Goal: Task Accomplishment & Management: Use online tool/utility

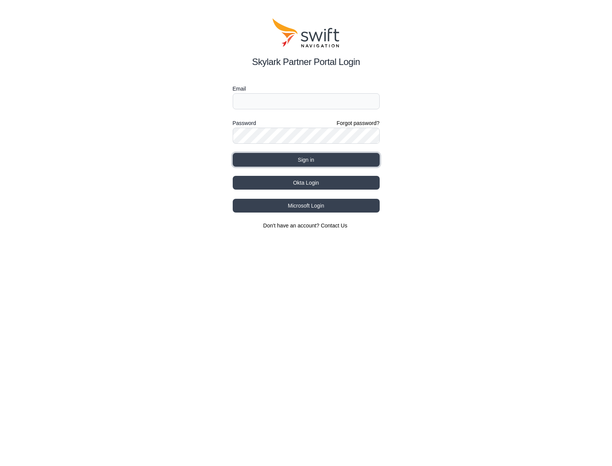
click at [303, 162] on button "Sign in" at bounding box center [306, 160] width 147 height 14
click at [309, 182] on button "Okta Login" at bounding box center [306, 183] width 147 height 14
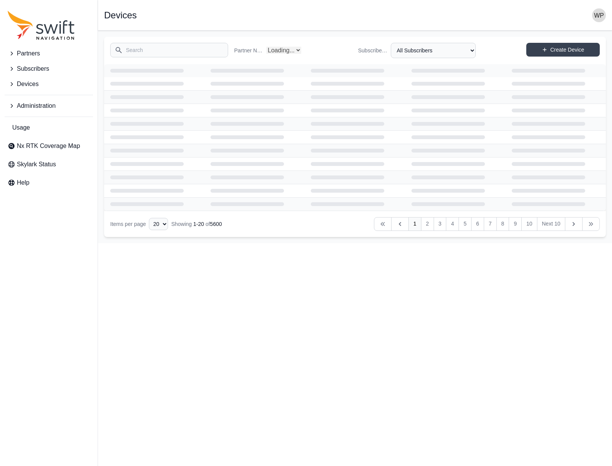
select select "Partner Name"
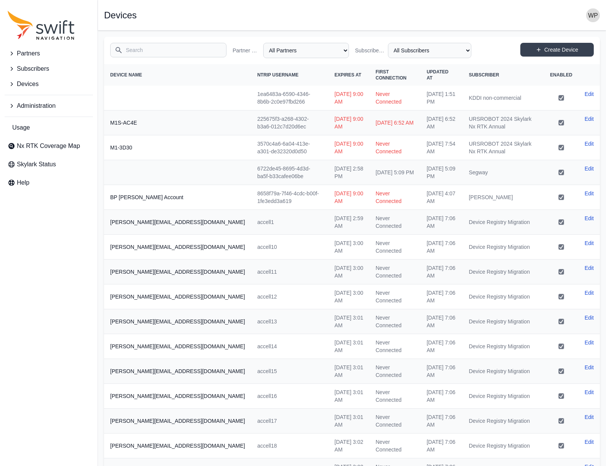
click at [152, 48] on input "Search" at bounding box center [168, 50] width 116 height 15
type input "ㅇ"
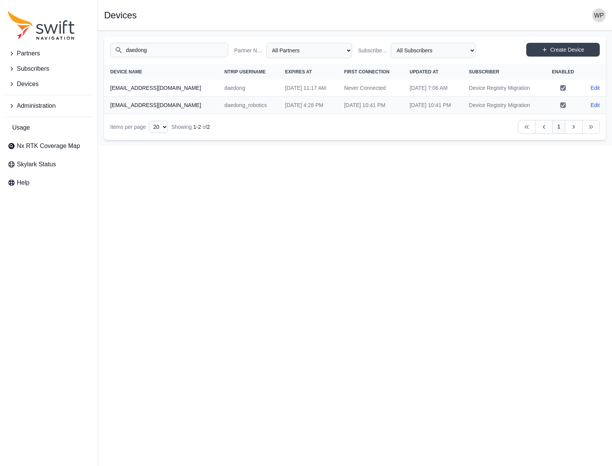
type input "daedong"
click at [236, 107] on td "daedong_robotics" at bounding box center [248, 105] width 61 height 17
click at [143, 102] on th "[EMAIL_ADDRESS][DOMAIN_NAME]" at bounding box center [161, 105] width 114 height 17
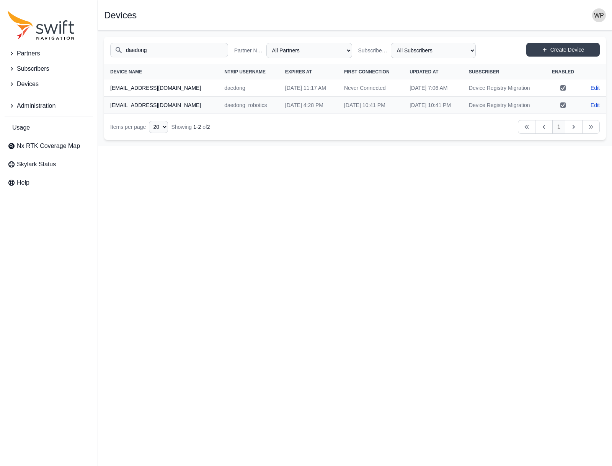
click at [224, 104] on td "daedong_robotics" at bounding box center [248, 105] width 61 height 17
click at [279, 105] on td "[DATE] 4:28 PM" at bounding box center [308, 105] width 59 height 17
click at [357, 105] on td "[DATE] 10:41 PM" at bounding box center [370, 105] width 65 height 17
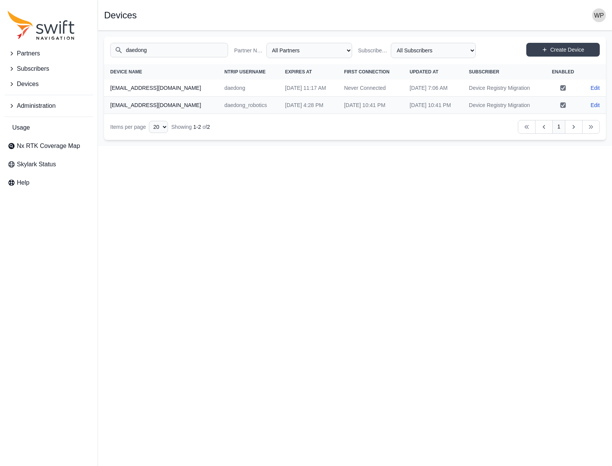
click at [462, 105] on td "[DATE] 10:41 PM" at bounding box center [432, 105] width 59 height 17
click at [596, 104] on link "Edit" at bounding box center [594, 105] width 9 height 8
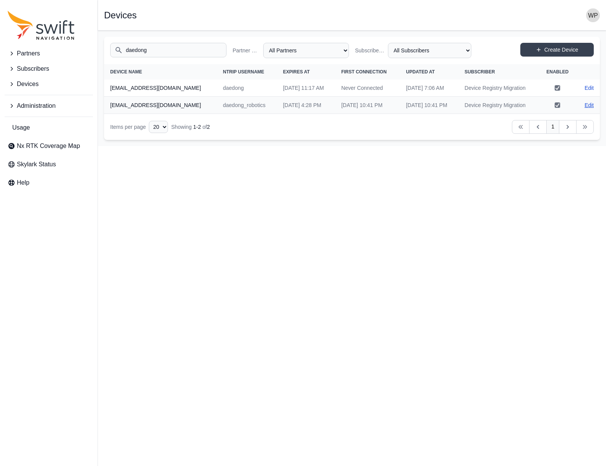
select select "ab3272ce-40d0-4c94-a524-96a758ab755c"
select select "7e8434a2-c6ea-49f0-86b6-41d2490d7345"
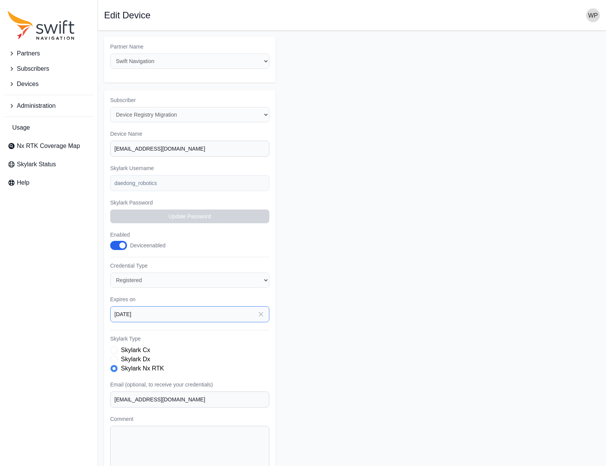
click at [168, 316] on input "[DATE]" at bounding box center [189, 314] width 159 height 16
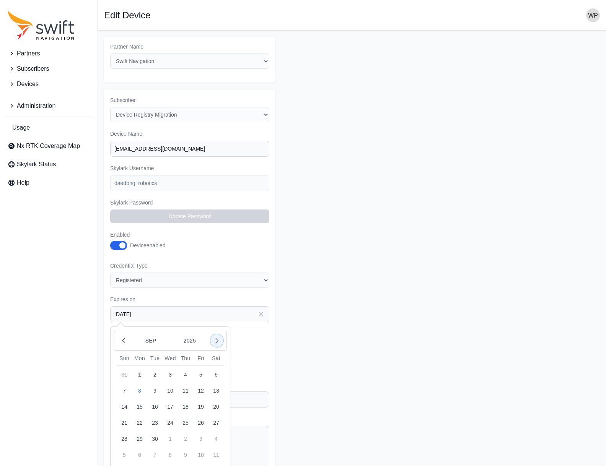
click at [222, 344] on button "button" at bounding box center [216, 340] width 13 height 13
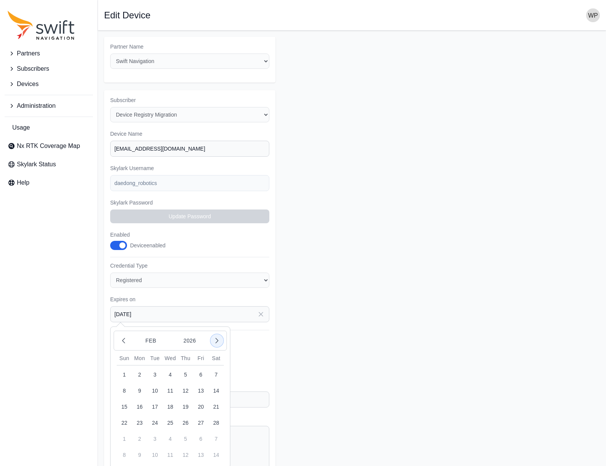
click at [222, 344] on button "button" at bounding box center [216, 340] width 13 height 13
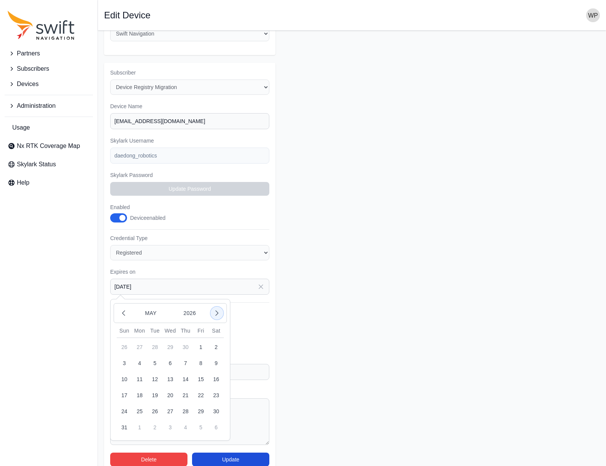
scroll to position [40, 0]
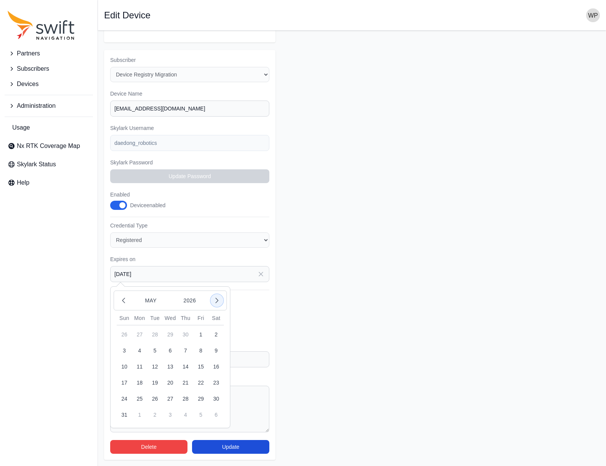
click at [219, 301] on icon "button" at bounding box center [217, 301] width 8 height 8
click at [154, 397] on button "30" at bounding box center [154, 398] width 15 height 15
type input "[DATE]"
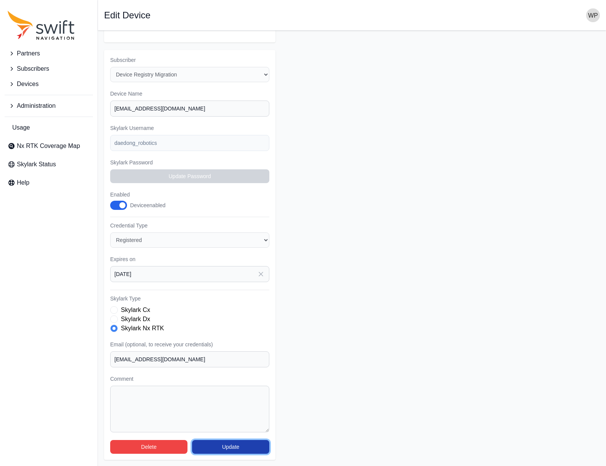
click at [233, 446] on button "Update" at bounding box center [230, 447] width 77 height 14
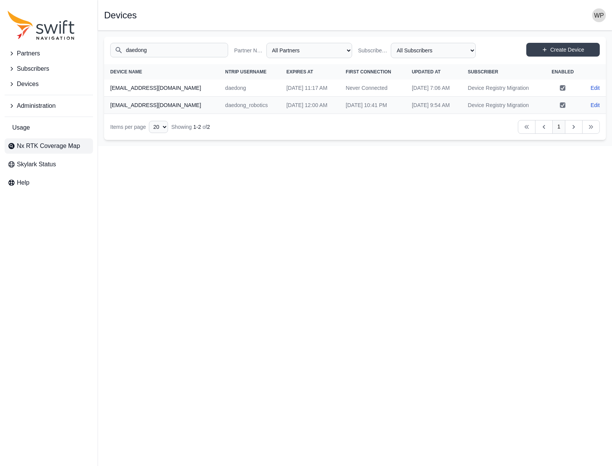
click at [46, 145] on span "Nx RTK Coverage Map" at bounding box center [48, 146] width 63 height 9
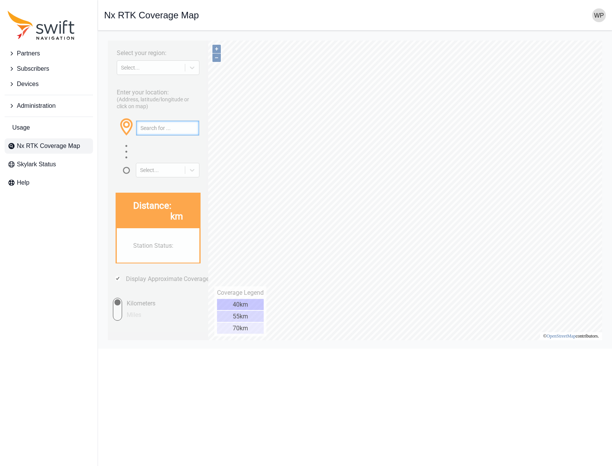
click at [168, 122] on input "text" at bounding box center [167, 128] width 63 height 15
click at [160, 68] on div "Select..." at bounding box center [151, 68] width 60 height 6
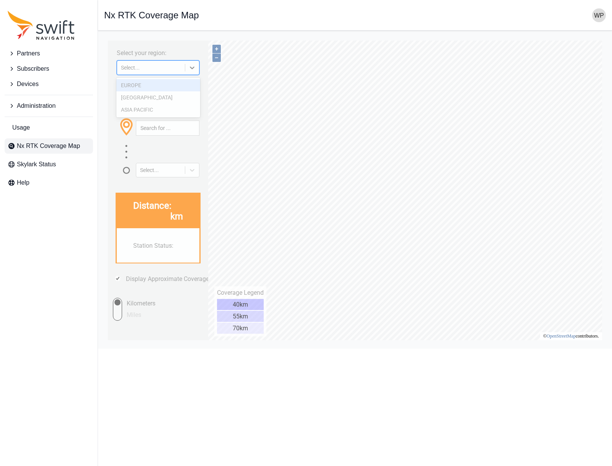
click at [154, 88] on div "EUROPE" at bounding box center [158, 85] width 84 height 12
click at [151, 126] on input "text" at bounding box center [167, 128] width 63 height 15
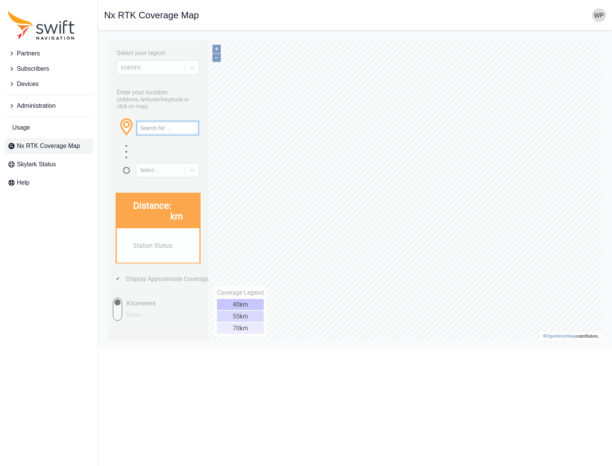
paste input "[GEOGRAPHIC_DATA]"
paste input "Messegelände, [GEOGRAPHIC_DATA], [GEOGRAPHIC_DATA]"
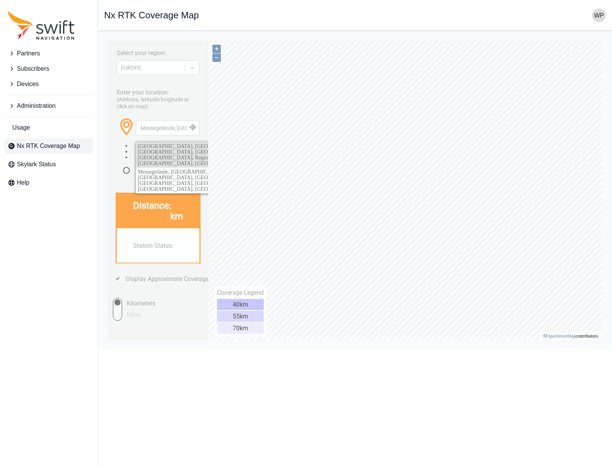
click at [174, 149] on span "[GEOGRAPHIC_DATA], [GEOGRAPHIC_DATA], [GEOGRAPHIC_DATA], [GEOGRAPHIC_DATA], [GE…" at bounding box center [203, 154] width 130 height 23
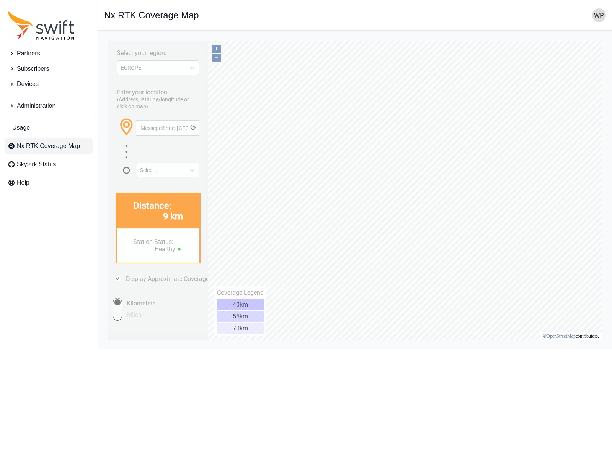
click at [177, 230] on div "Station Status: Healthy" at bounding box center [158, 245] width 83 height 34
click at [215, 49] on button "+" at bounding box center [216, 49] width 8 height 8
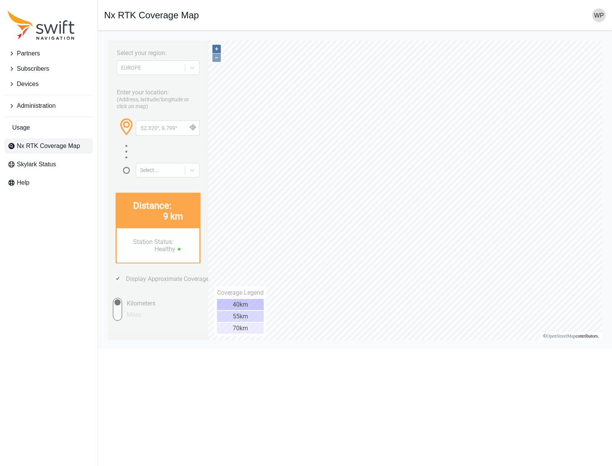
click at [215, 49] on button "+" at bounding box center [216, 49] width 8 height 8
click at [166, 127] on input "52.320°, 9.799°" at bounding box center [167, 128] width 63 height 15
click at [166, 128] on input "52.320°, 9.799°" at bounding box center [167, 128] width 63 height 15
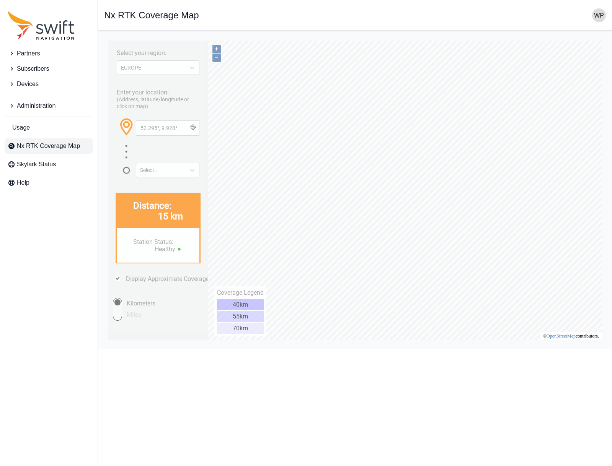
type input "52.334°, 9.789°"
click at [162, 178] on div "Select..." at bounding box center [168, 170] width 64 height 19
click at [355, 349] on html "Partners Subscribers Devices Administration Usage Nx RTK Coverage Map Skylark S…" at bounding box center [306, 174] width 612 height 349
click at [213, 46] on button "+" at bounding box center [216, 49] width 8 height 8
click at [214, 46] on button "+" at bounding box center [216, 49] width 8 height 8
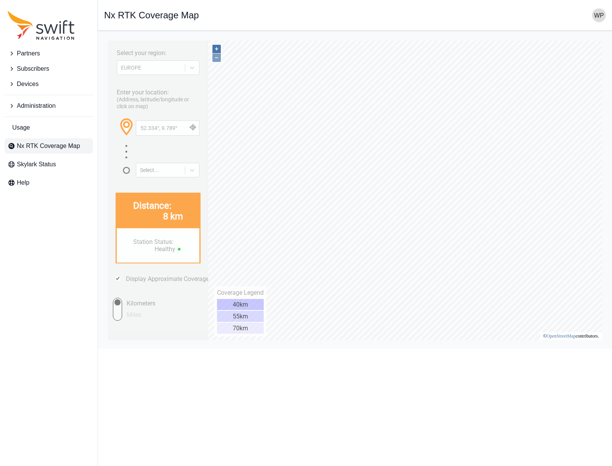
click at [214, 46] on button "+" at bounding box center [216, 49] width 8 height 8
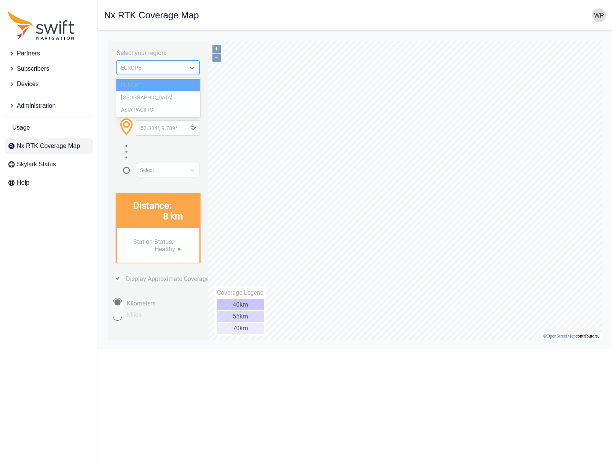
click at [151, 71] on div "EUROPE" at bounding box center [151, 68] width 68 height 8
click at [157, 136] on div "52.334°, 9.789°" at bounding box center [168, 133] width 64 height 27
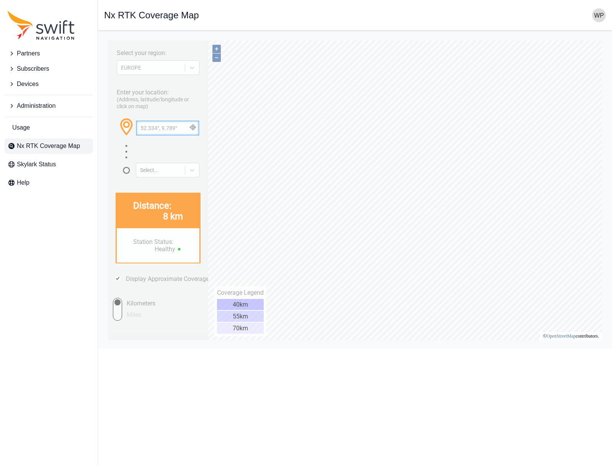
click at [158, 129] on input "52.334°, 9.789°" at bounding box center [167, 128] width 63 height 15
paste input "21730 [GEOGRAPHIC_DATA], [GEOGRAPHIC_DATA], [GEOGRAPHIC_DATA]"
type input "21730 [GEOGRAPHIC_DATA], [GEOGRAPHIC_DATA], [GEOGRAPHIC_DATA]"
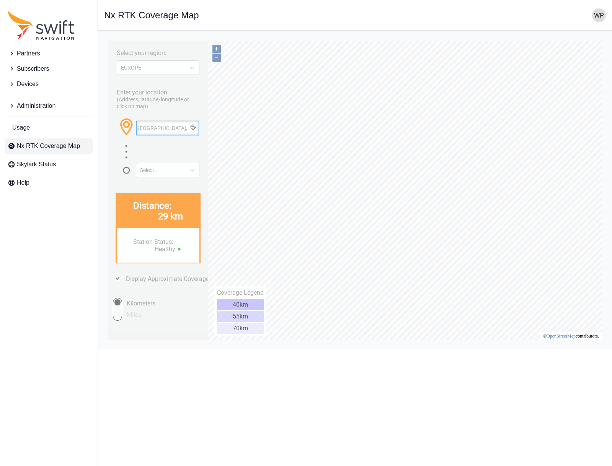
scroll to position [0, 0]
